Goal: Task Accomplishment & Management: Manage account settings

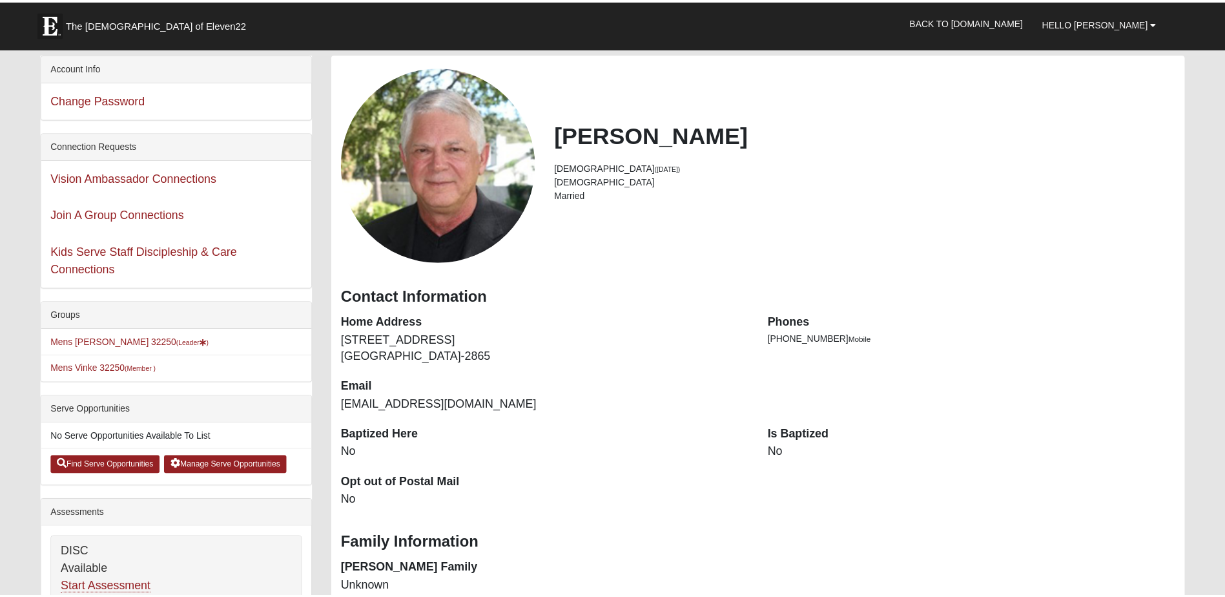
scroll to position [194, 0]
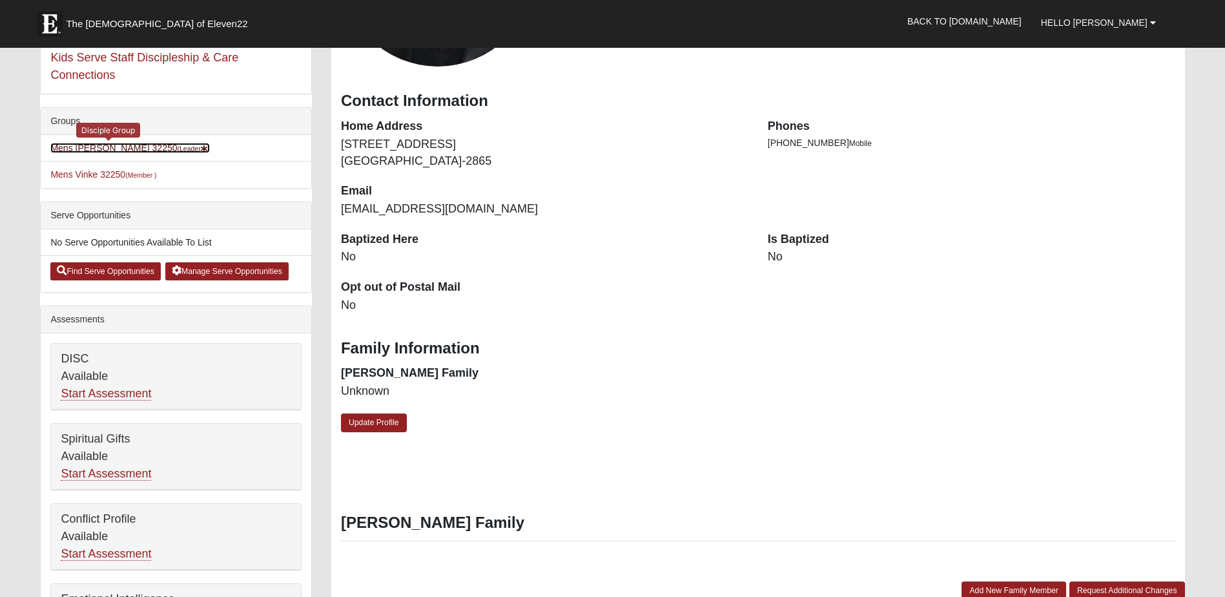
click at [116, 149] on link "Mens Coker 32250 (Leader )" at bounding box center [129, 148] width 159 height 10
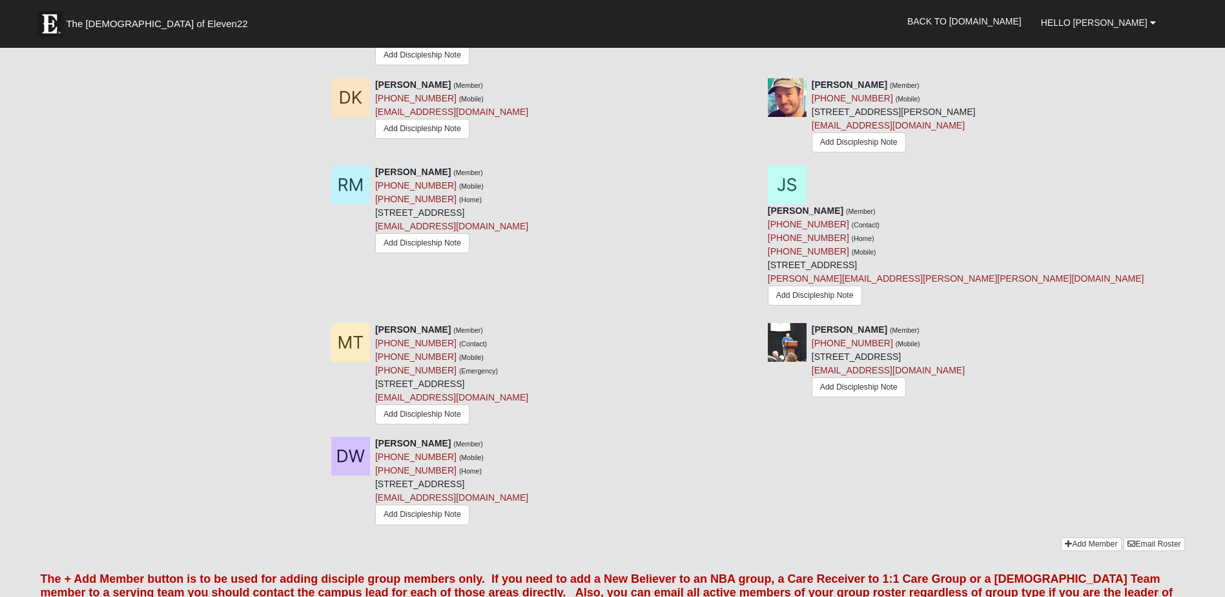
scroll to position [1033, 0]
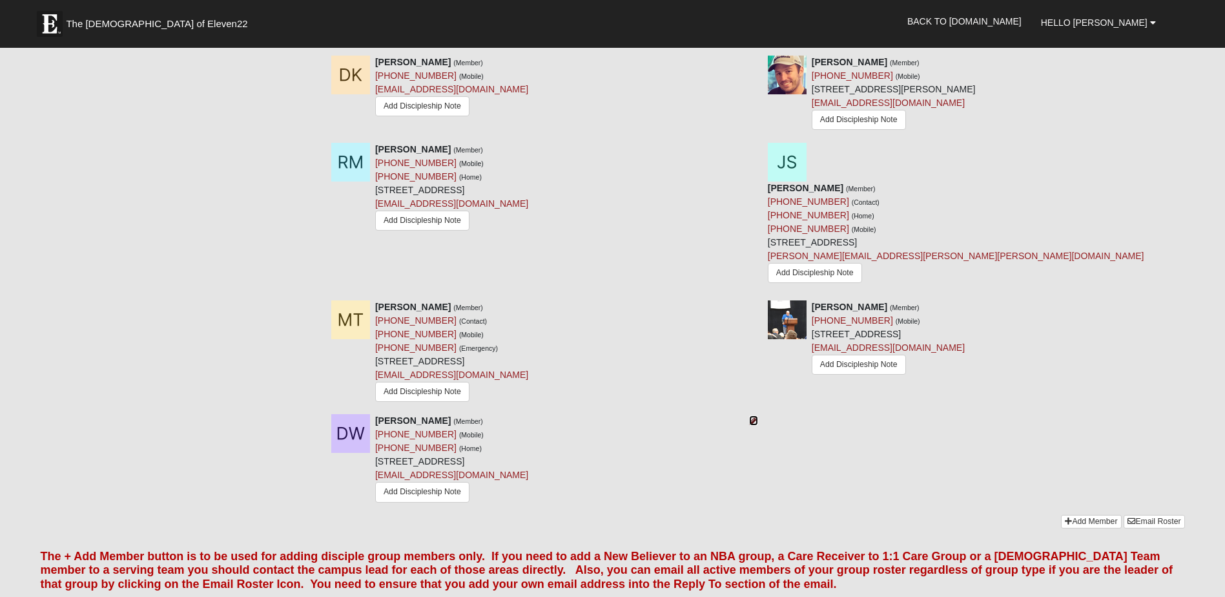
click at [751, 416] on icon at bounding box center [753, 420] width 9 height 9
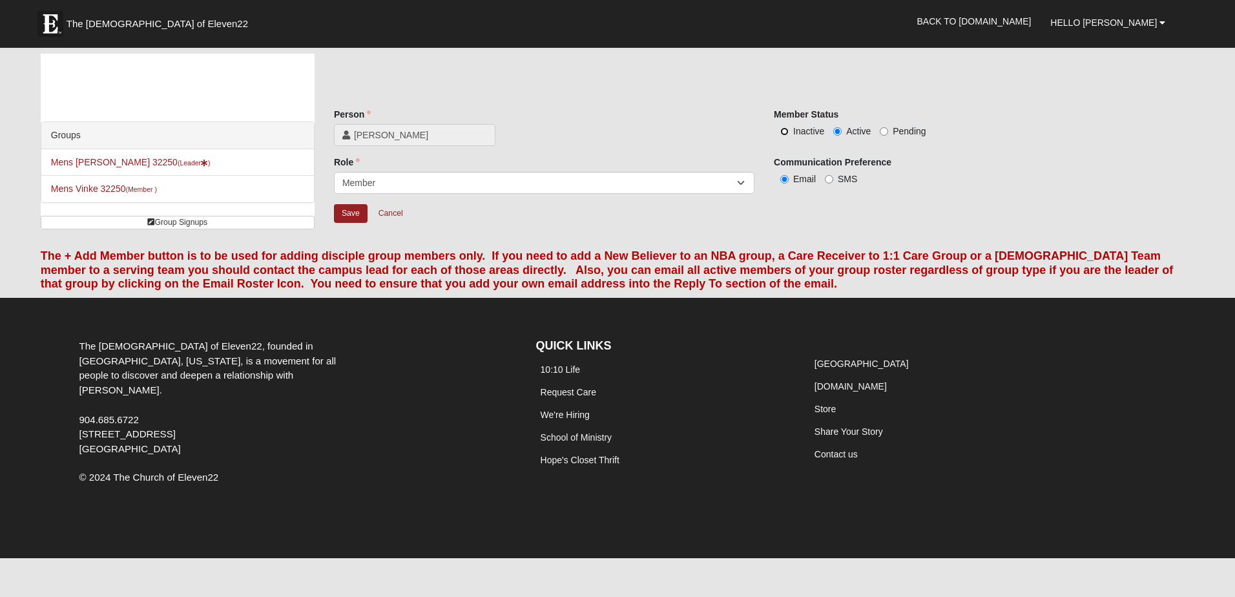
drag, startPoint x: 784, startPoint y: 130, endPoint x: 780, endPoint y: 136, distance: 7.5
click at [783, 132] on input "Inactive" at bounding box center [784, 131] width 8 height 8
radio input "true"
click at [352, 211] on input "Save" at bounding box center [351, 213] width 34 height 19
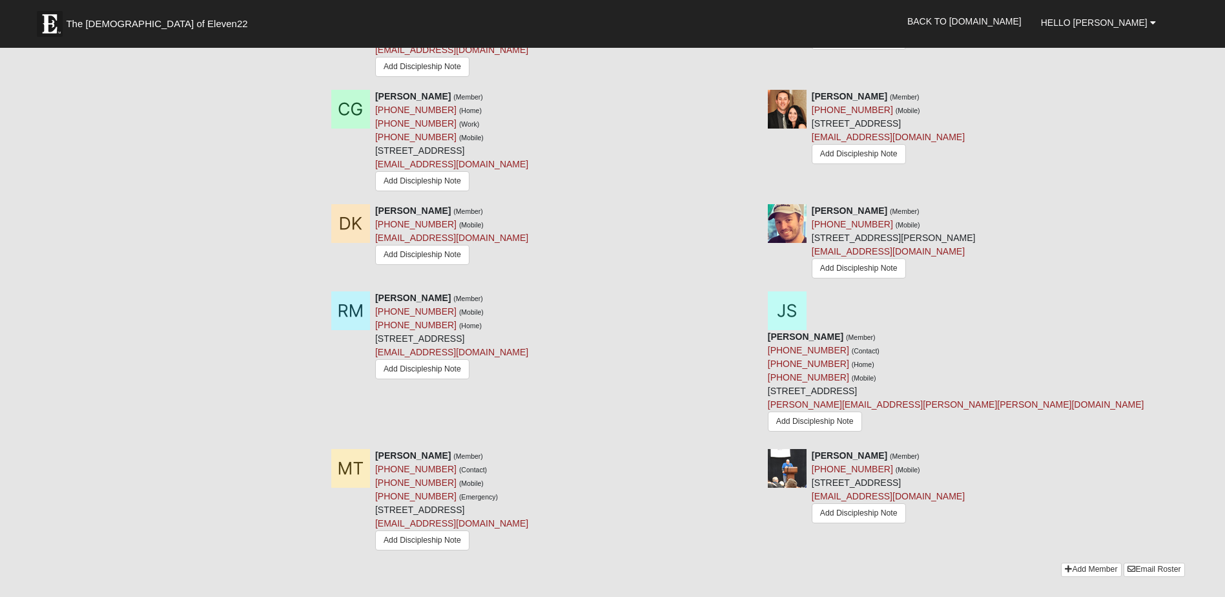
scroll to position [904, 0]
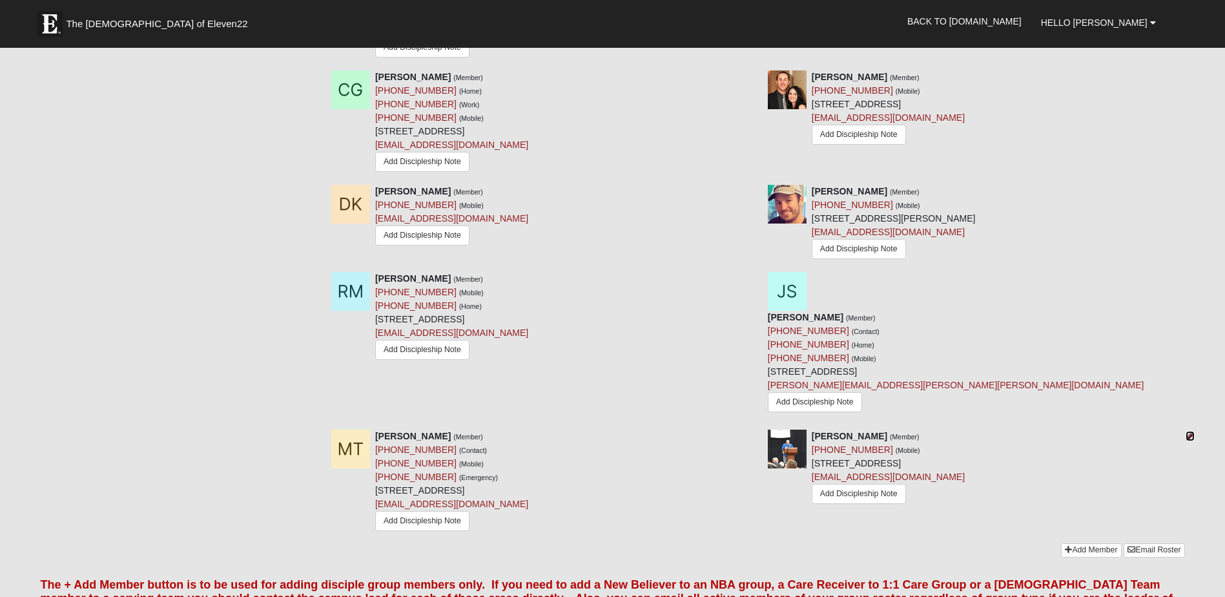
click at [1192, 431] on icon at bounding box center [1189, 435] width 9 height 9
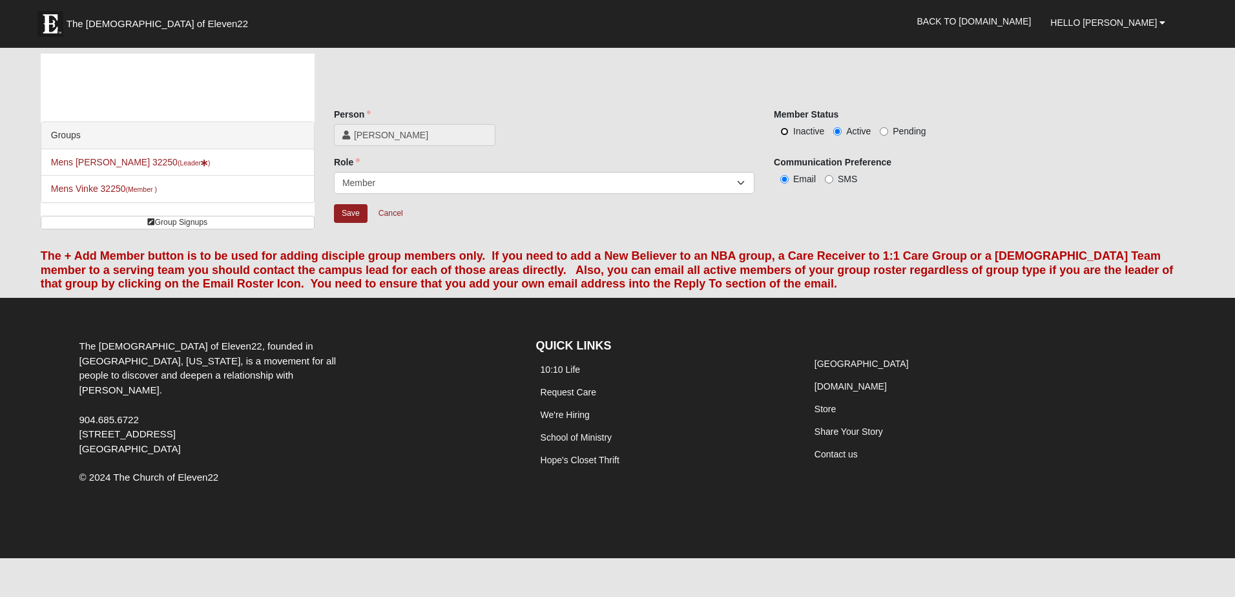
click at [783, 132] on input "Inactive" at bounding box center [784, 131] width 8 height 8
radio input "true"
click at [349, 216] on input "Save" at bounding box center [351, 213] width 34 height 19
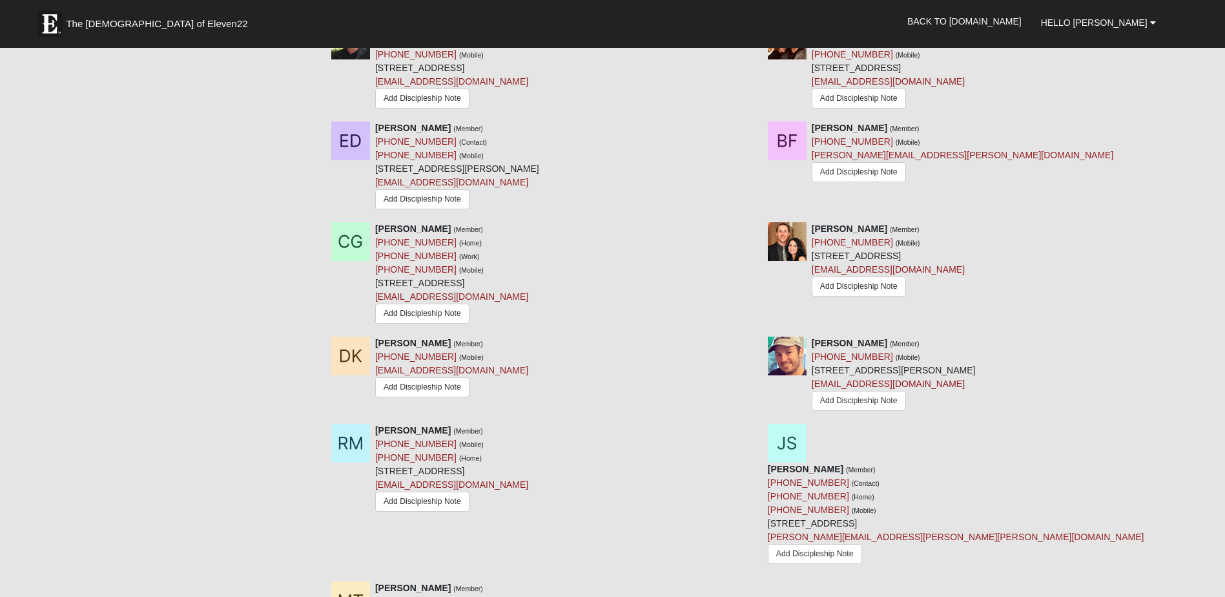
scroll to position [775, 0]
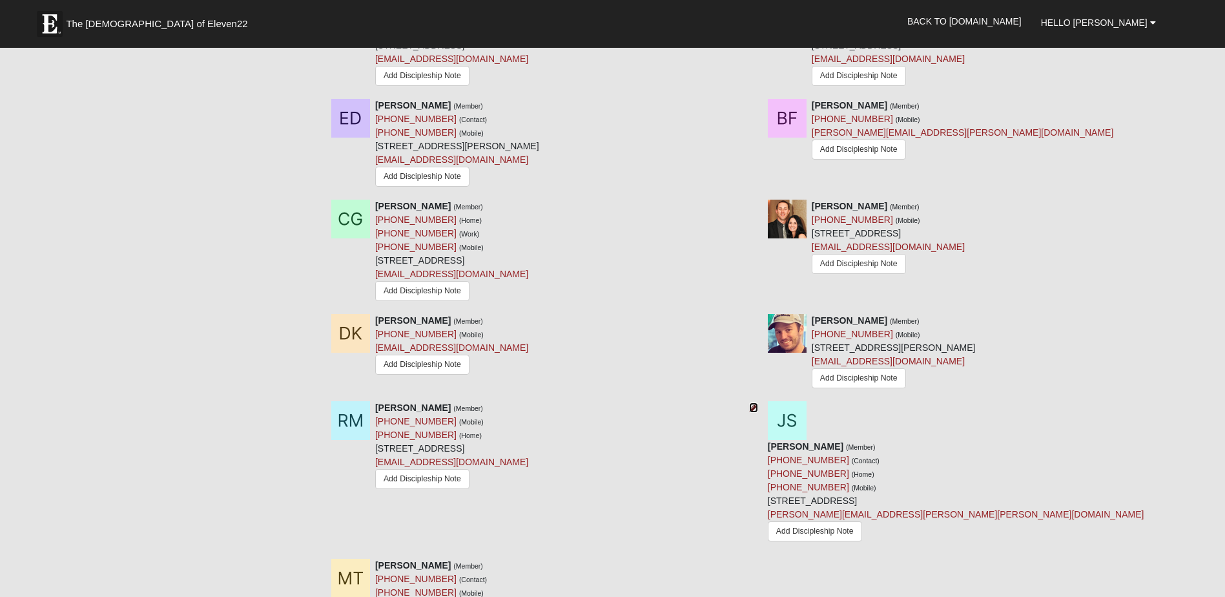
click at [752, 409] on icon at bounding box center [753, 407] width 9 height 9
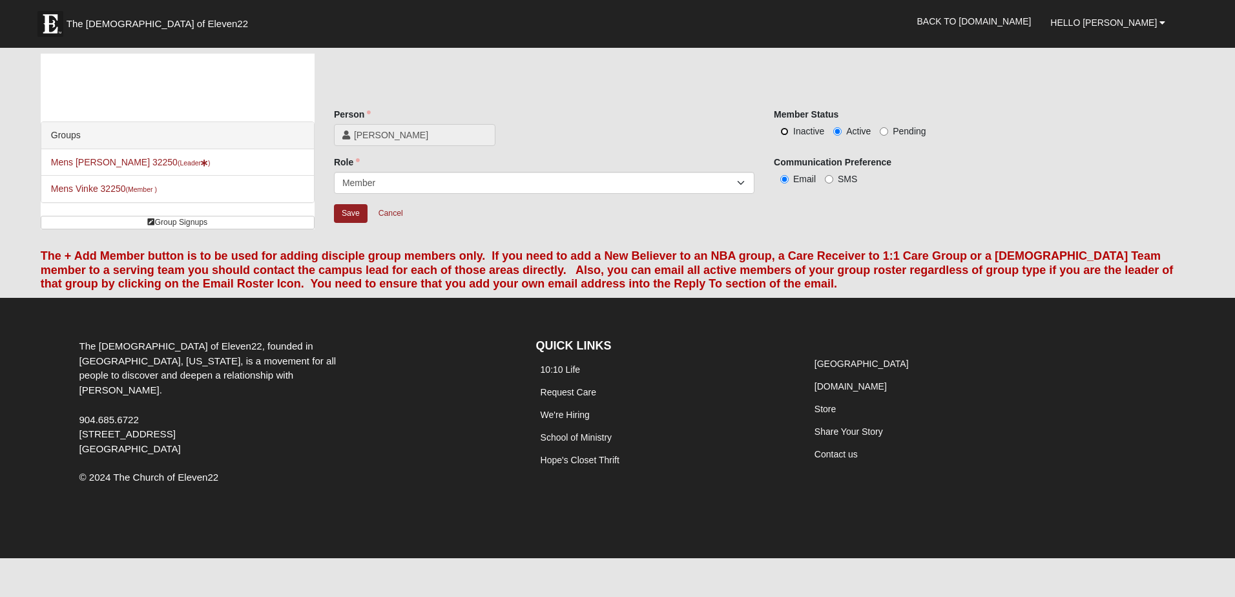
click at [785, 131] on input "Inactive" at bounding box center [784, 131] width 8 height 8
radio input "true"
click at [357, 212] on input "Save" at bounding box center [351, 213] width 34 height 19
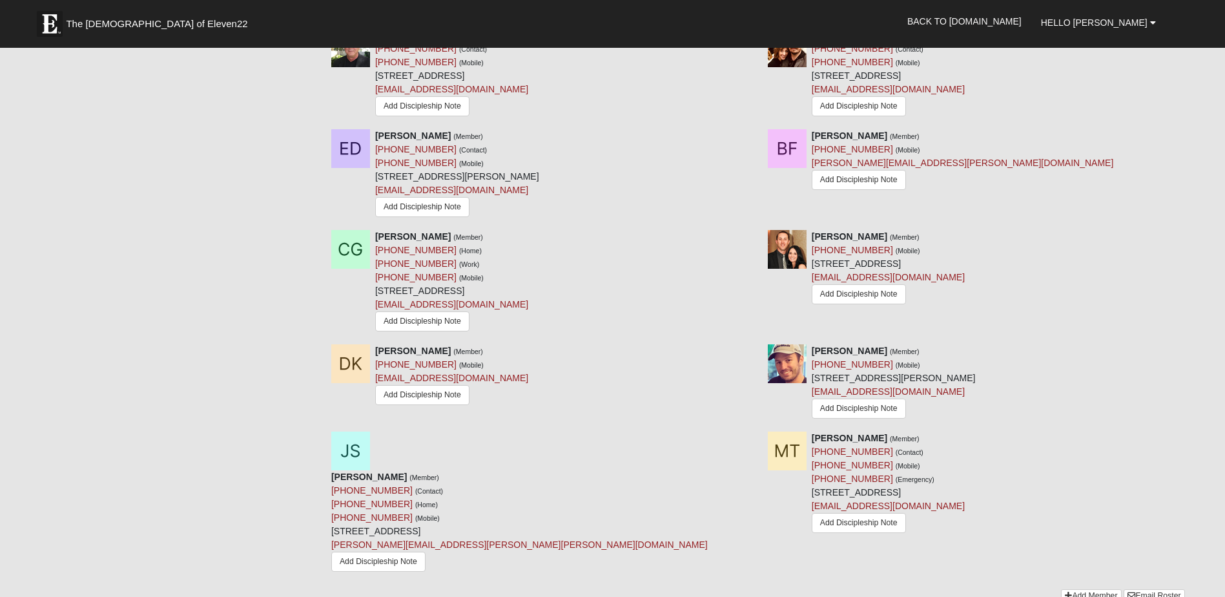
scroll to position [775, 0]
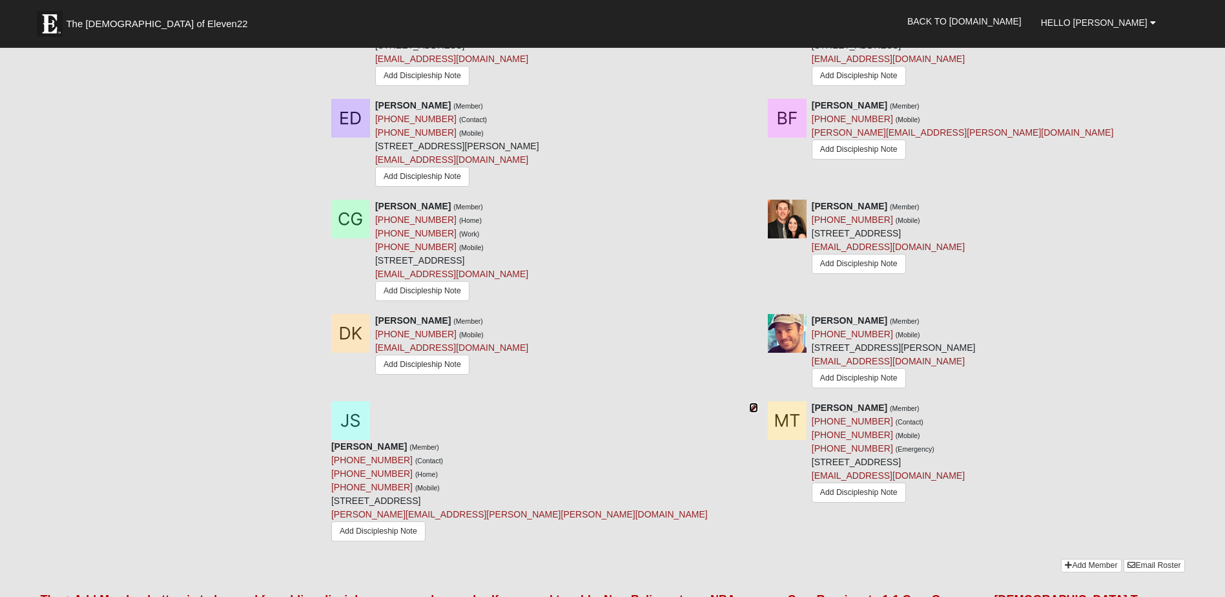
click at [752, 409] on icon at bounding box center [753, 407] width 9 height 9
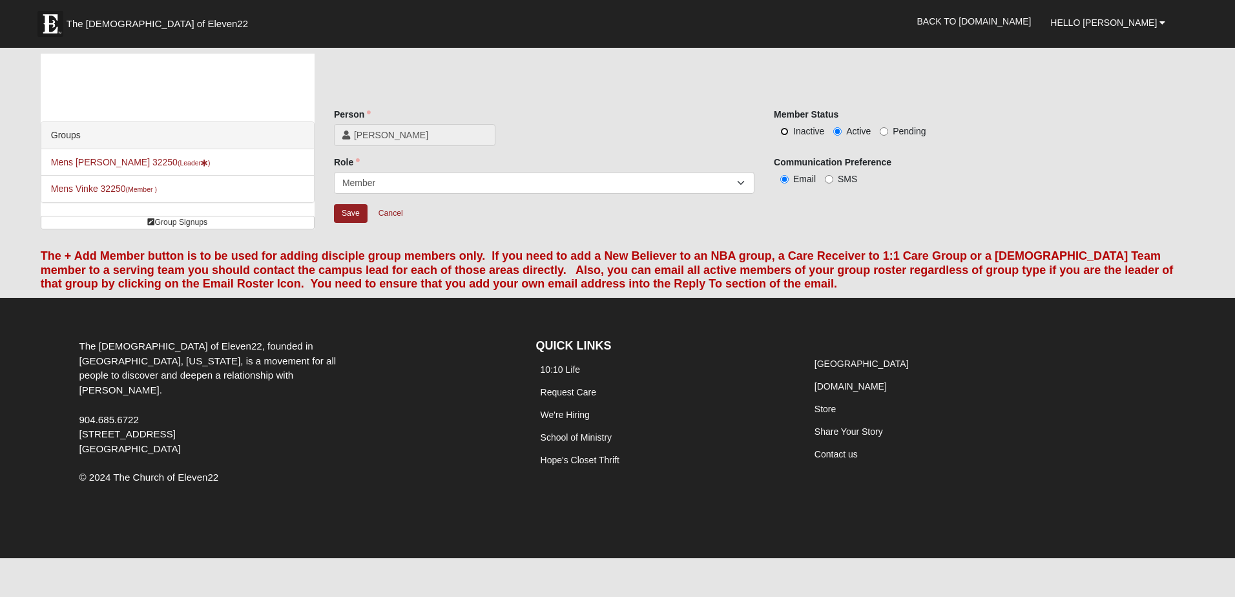
click at [783, 134] on input "Inactive" at bounding box center [784, 131] width 8 height 8
radio input "true"
click at [353, 214] on input "Save" at bounding box center [351, 213] width 34 height 19
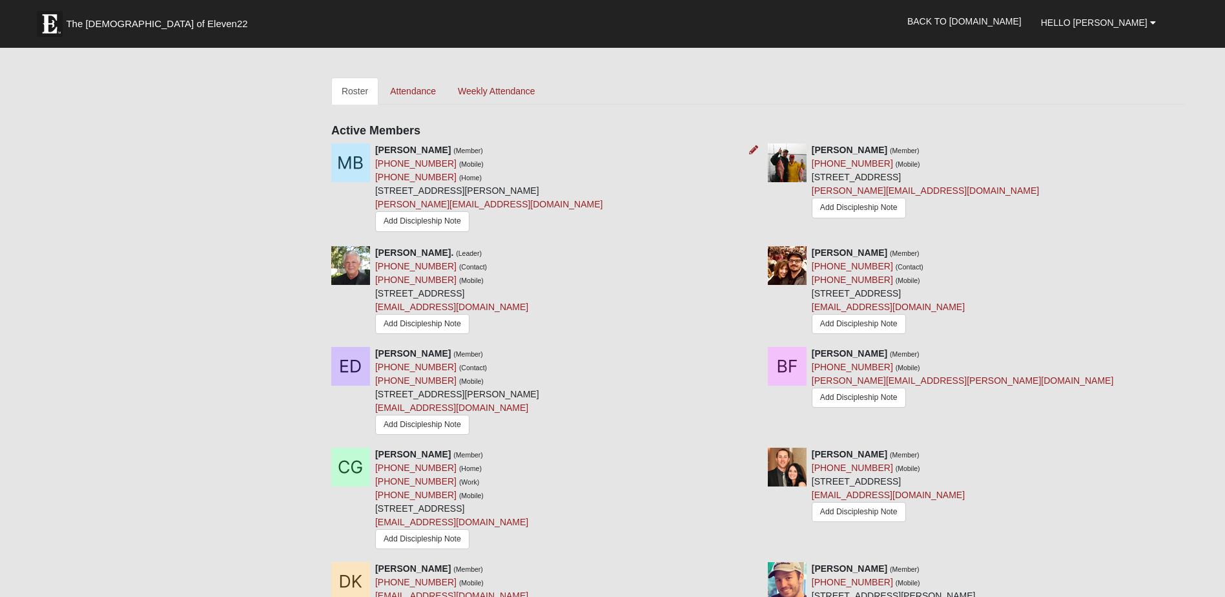
scroll to position [517, 0]
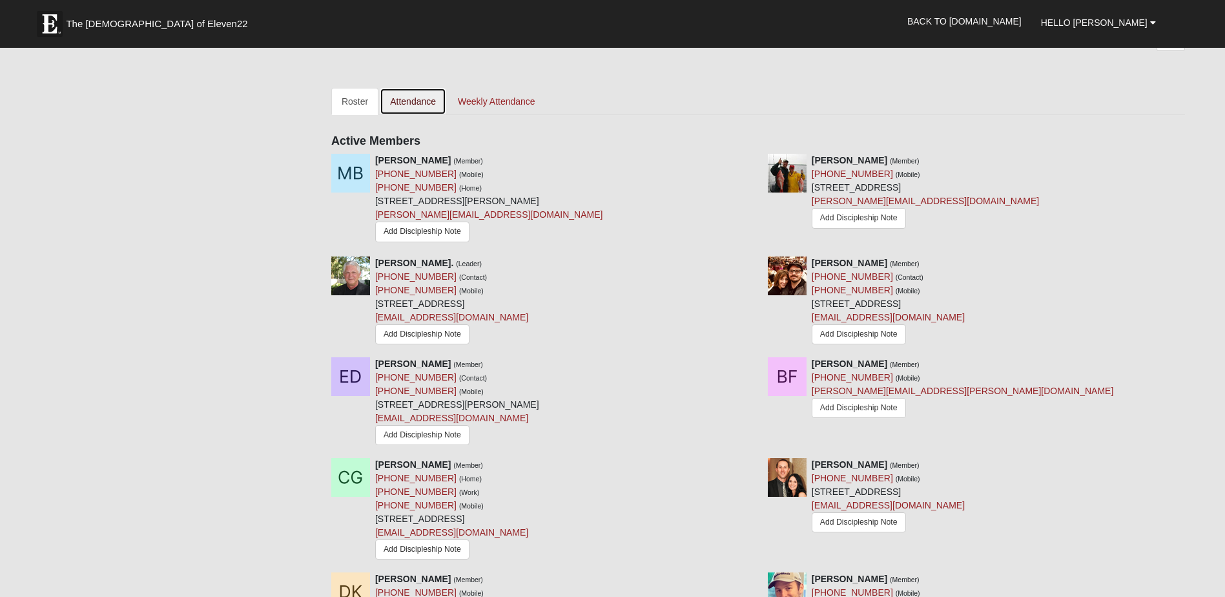
click at [422, 99] on link "Attendance" at bounding box center [413, 101] width 67 height 27
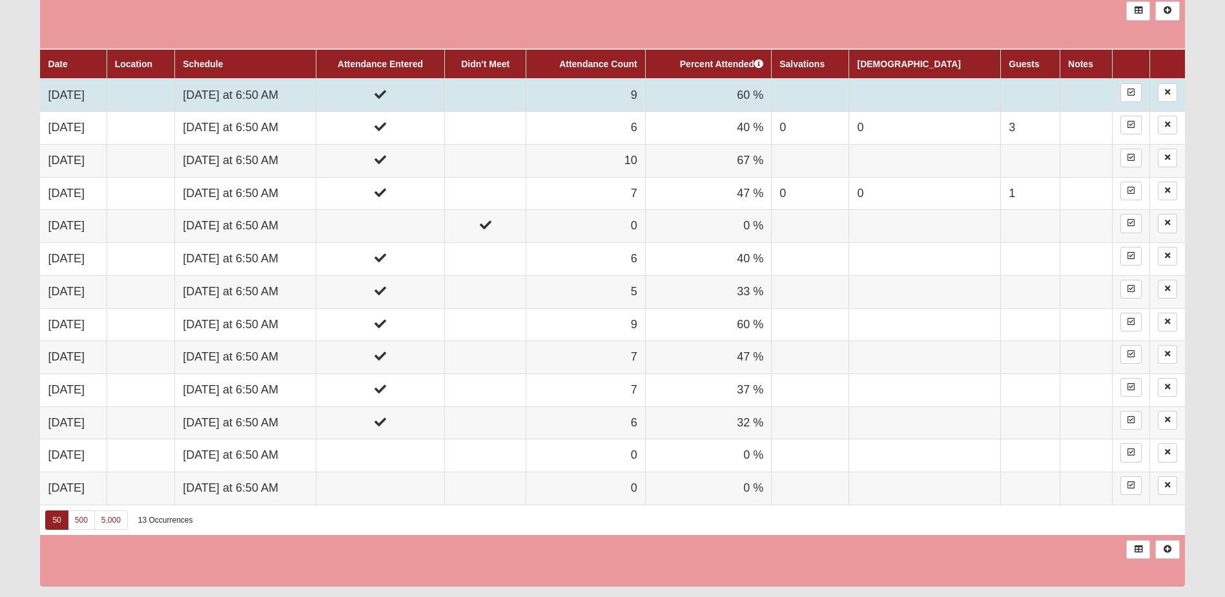
scroll to position [636, 0]
